Goal: Navigation & Orientation: Find specific page/section

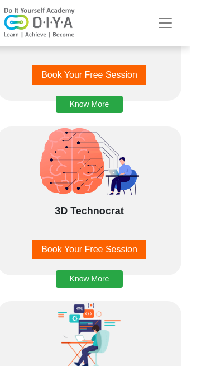
scroll to position [2373, 0]
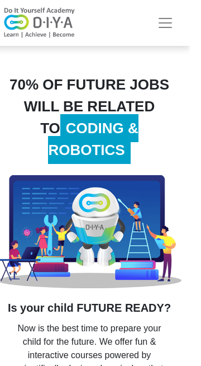
scroll to position [508, 0]
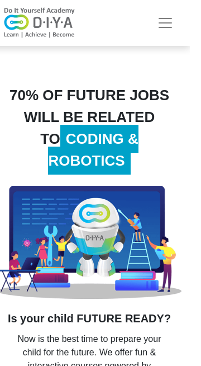
click at [184, 25] on span "Toggle navigation" at bounding box center [176, 23] width 17 height 17
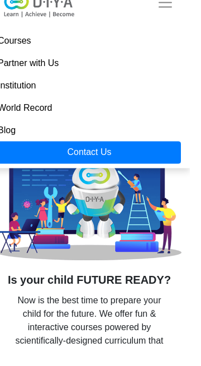
scroll to position [527, 0]
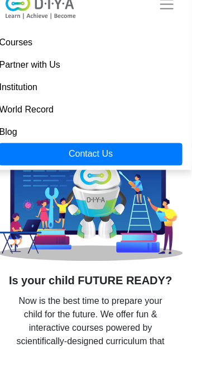
click at [50, 61] on link "Courses" at bounding box center [100, 61] width 183 height 22
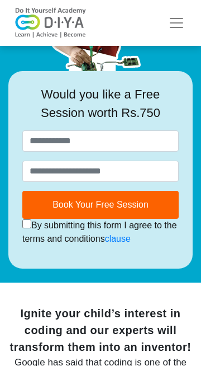
scroll to position [197, 0]
